Goal: Check status

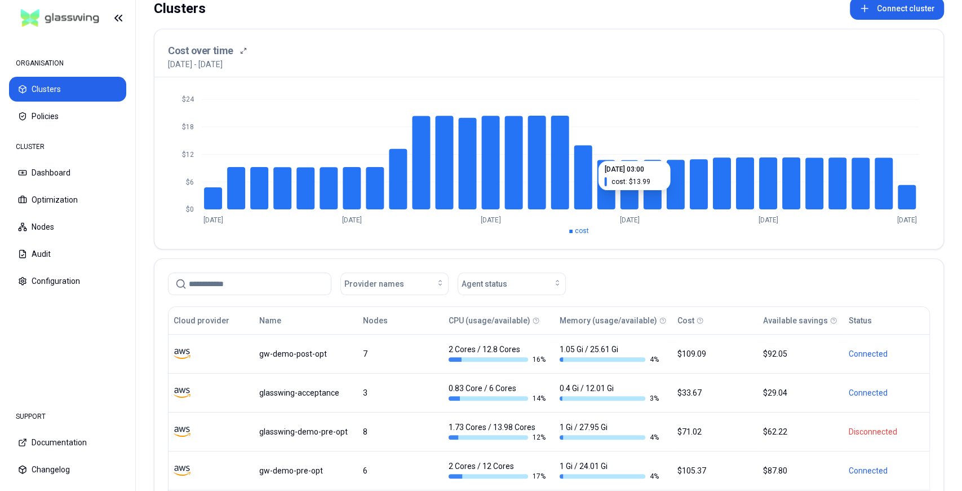
scroll to position [161, 0]
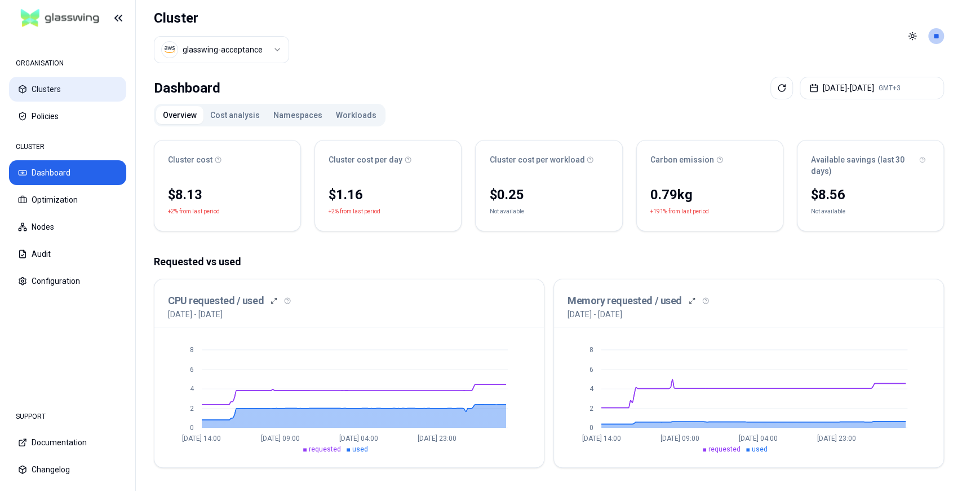
click at [64, 82] on button "Clusters" at bounding box center [67, 89] width 117 height 25
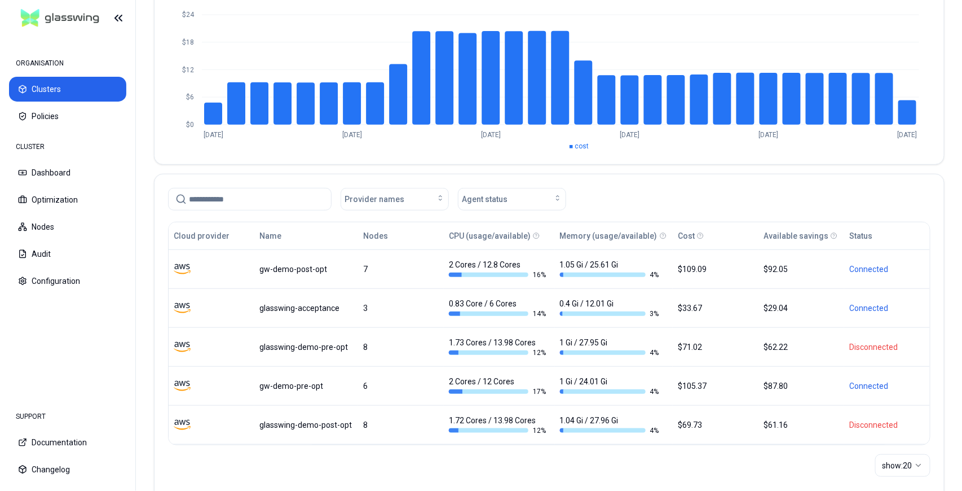
scroll to position [150, 0]
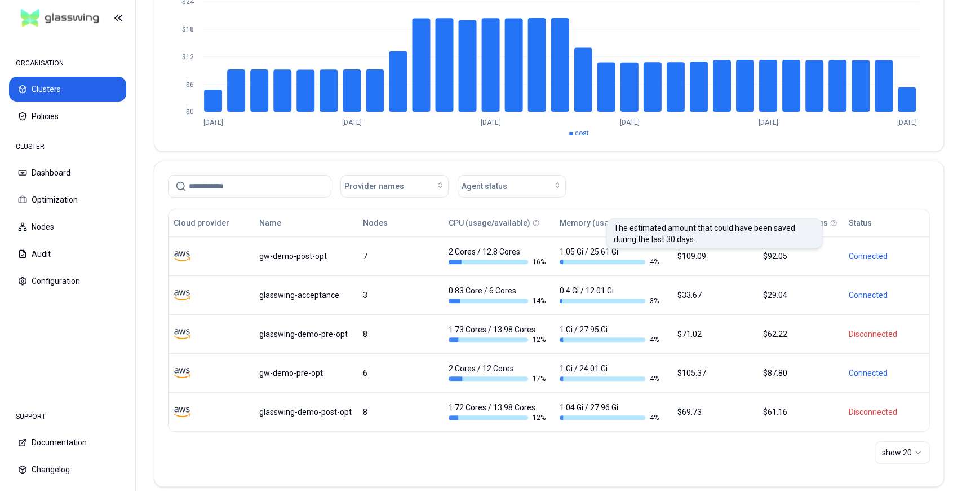
click at [831, 221] on icon at bounding box center [834, 222] width 7 height 7
click at [831, 224] on icon at bounding box center [834, 222] width 7 height 7
drag, startPoint x: 694, startPoint y: 238, endPoint x: 612, endPoint y: 229, distance: 81.7
click at [612, 229] on div "The estimated amount that could have been saved during the last 30 days. The es…" at bounding box center [714, 233] width 217 height 30
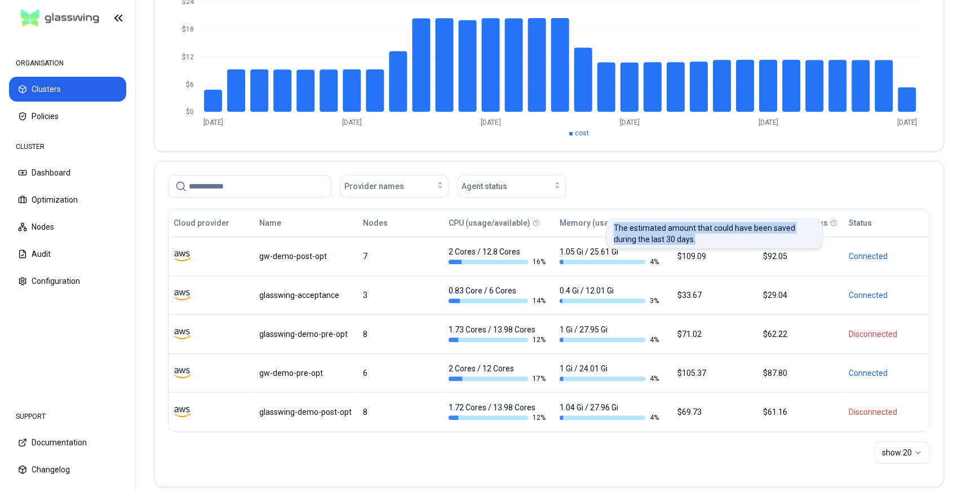
copy p "The estimated amount that could have been saved during the last 30 days."
click at [947, 200] on div "Clusters Connect cluster Cost over time [DATE] - [DATE] $0 $6 $12 $18 $24 [DATE…" at bounding box center [549, 200] width 827 height 610
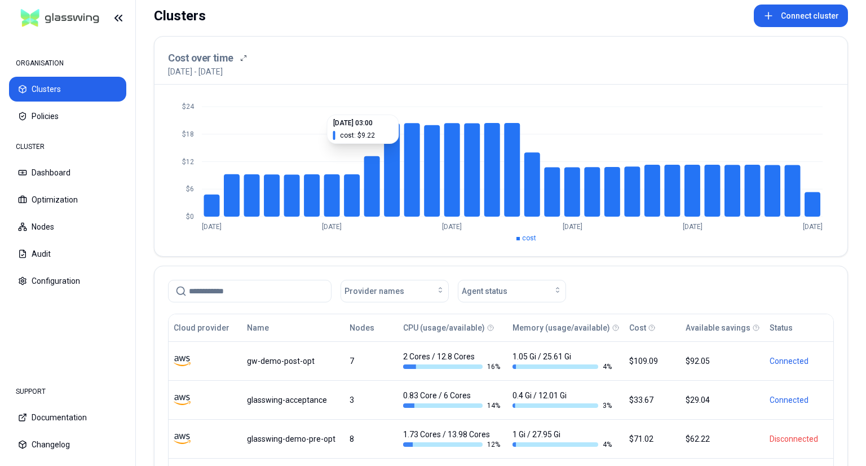
scroll to position [0, 0]
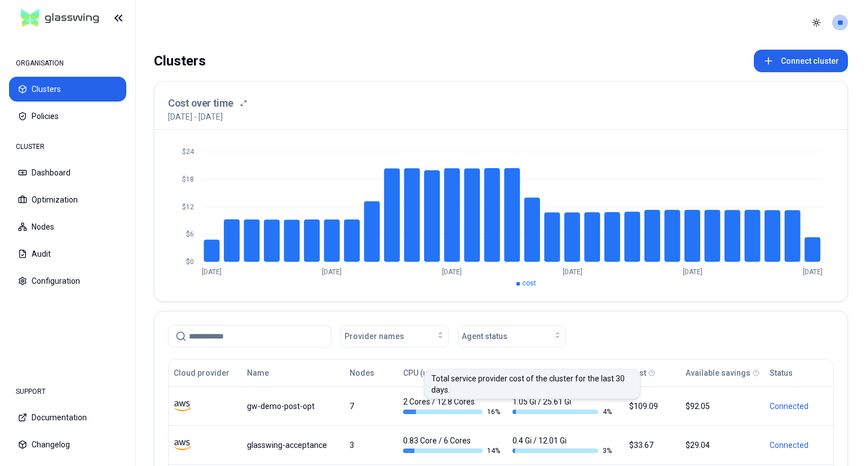
click at [648, 370] on icon at bounding box center [651, 372] width 7 height 7
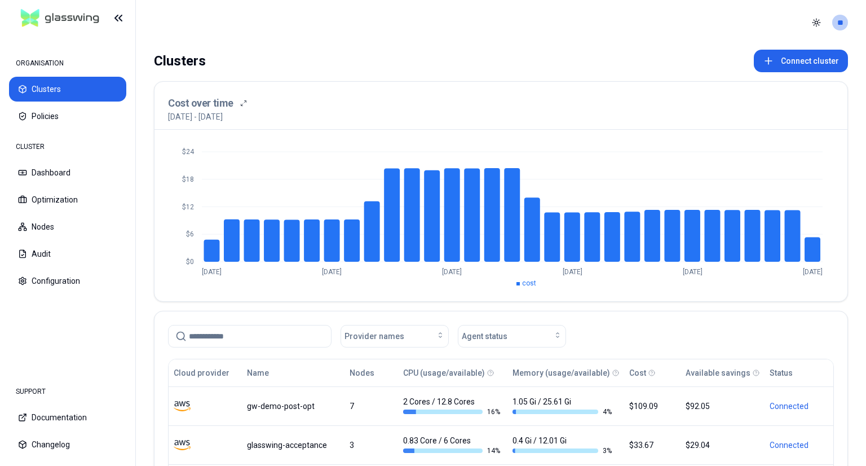
click at [648, 373] on icon at bounding box center [651, 372] width 7 height 7
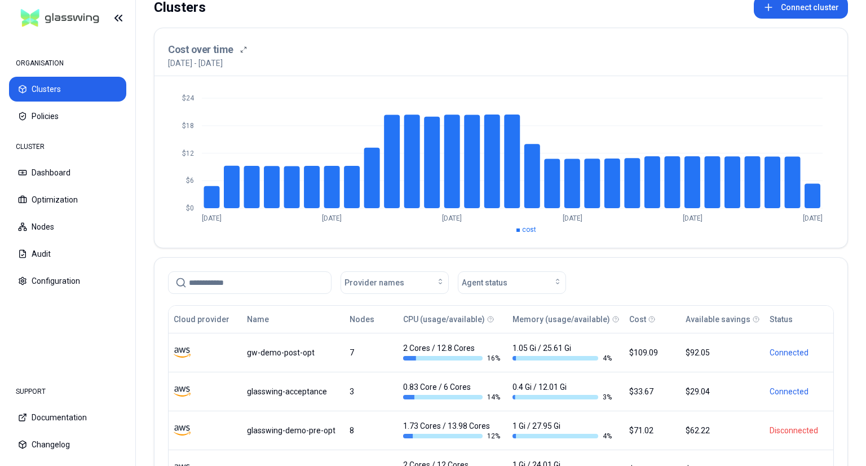
scroll to position [113, 0]
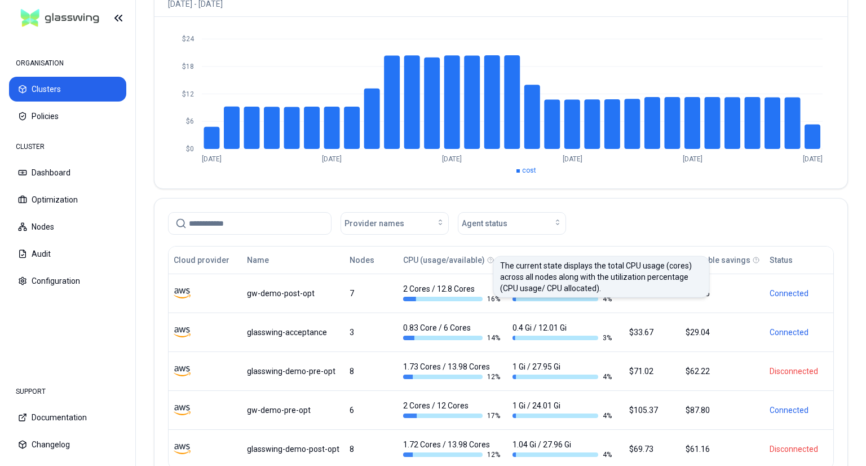
click at [487, 258] on icon at bounding box center [490, 260] width 7 height 7
